Goal: Task Accomplishment & Management: Manage account settings

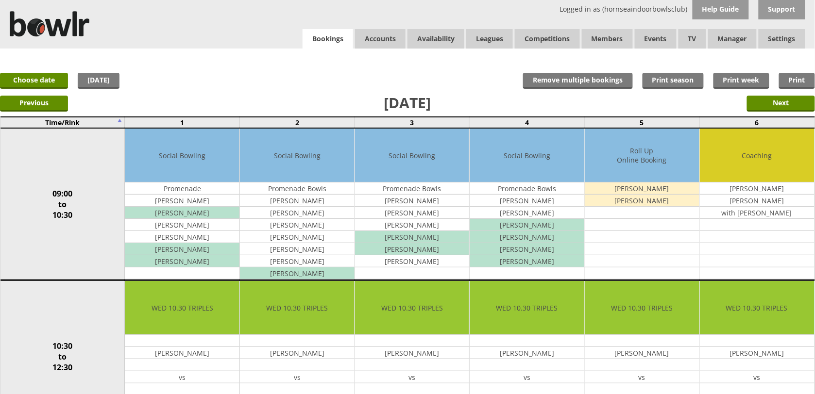
click at [327, 38] on link "Bookings" at bounding box center [328, 39] width 51 height 20
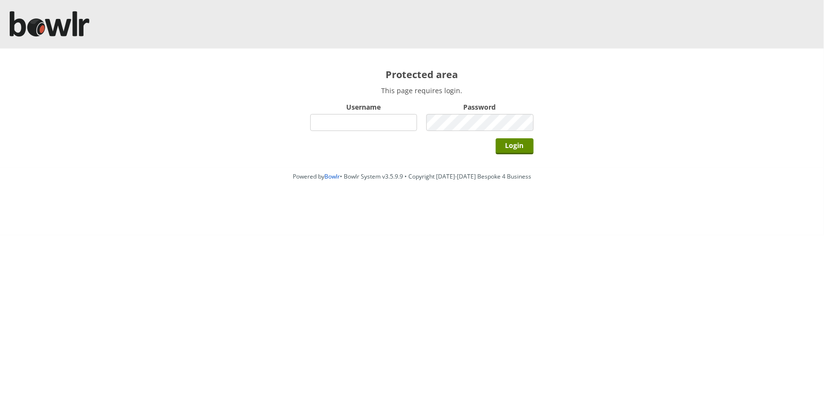
click at [383, 122] on input "Username" at bounding box center [363, 122] width 107 height 17
type input "hornseaindoorbowlsclub"
click at [519, 141] on input "Login" at bounding box center [515, 146] width 38 height 16
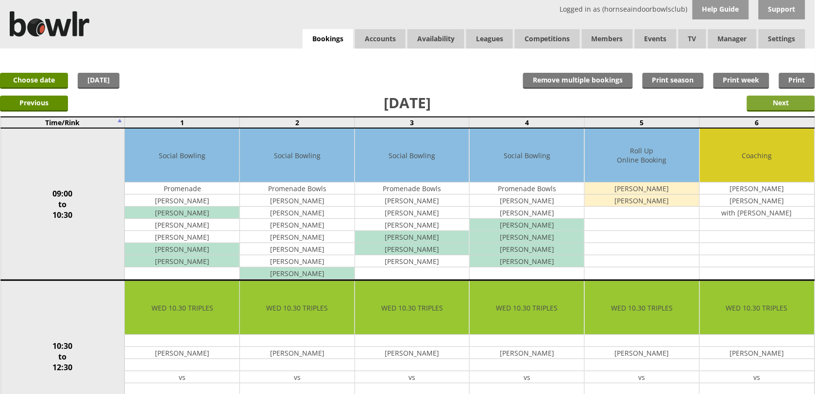
click at [758, 100] on input "Next" at bounding box center [781, 104] width 68 height 16
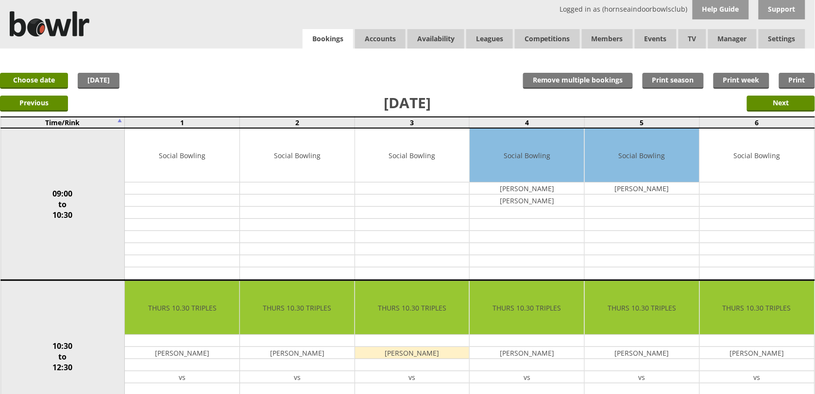
click at [343, 39] on link "Bookings" at bounding box center [328, 39] width 51 height 20
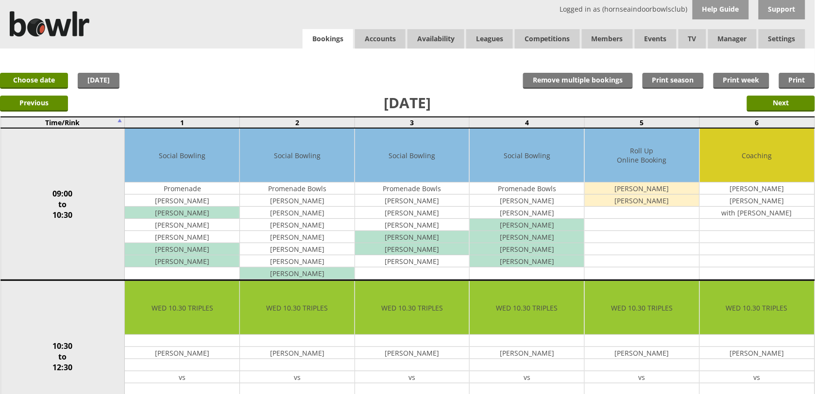
click at [321, 38] on link "Bookings" at bounding box center [328, 39] width 51 height 20
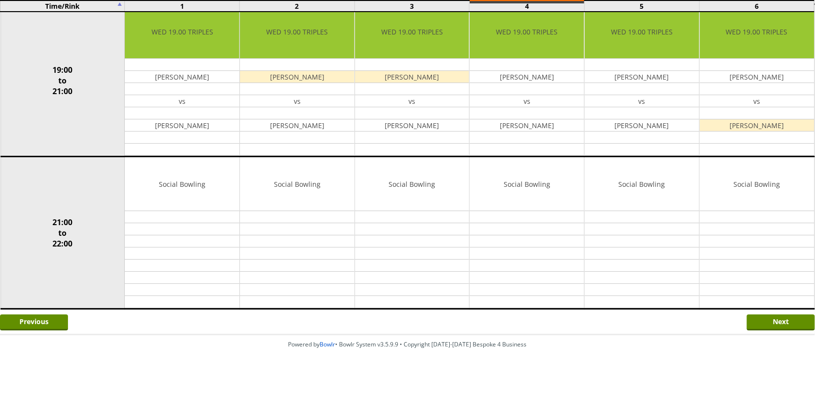
scroll to position [900, 0]
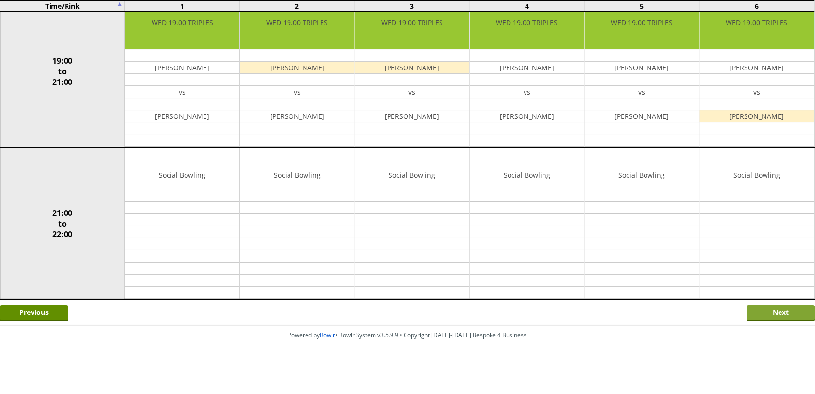
click at [785, 319] on input "Next" at bounding box center [781, 314] width 68 height 16
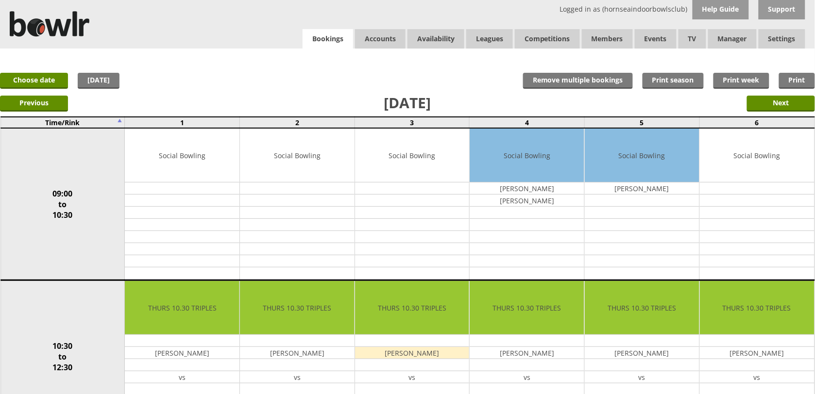
click at [327, 42] on link "Bookings" at bounding box center [328, 39] width 51 height 20
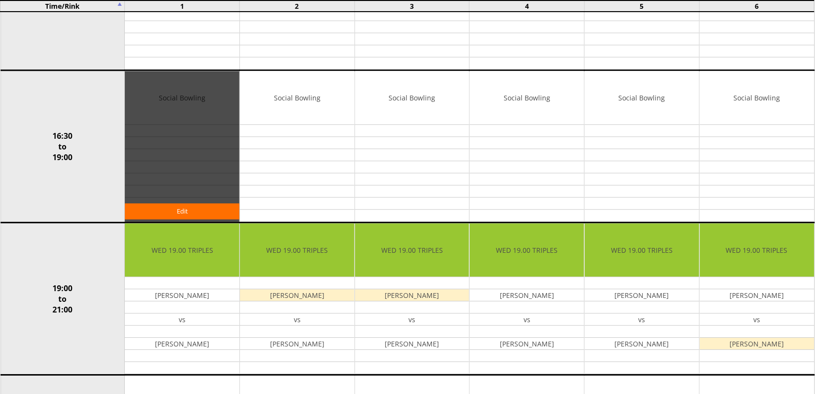
scroll to position [729, 0]
